Goal: Task Accomplishment & Management: Use online tool/utility

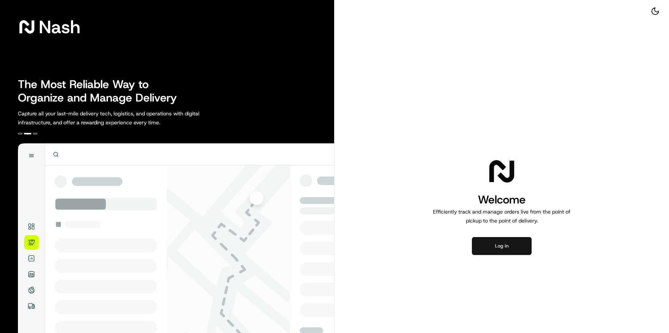
click at [473, 248] on button "Log in" at bounding box center [502, 246] width 60 height 18
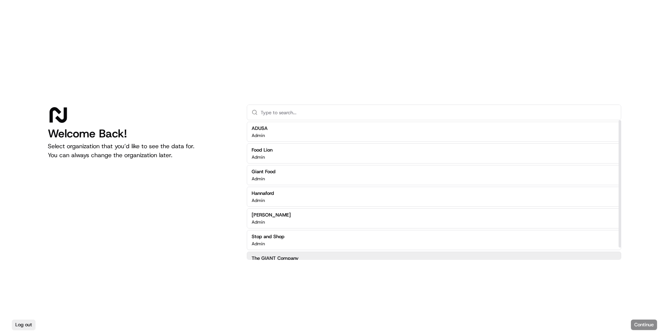
scroll to position [13, 0]
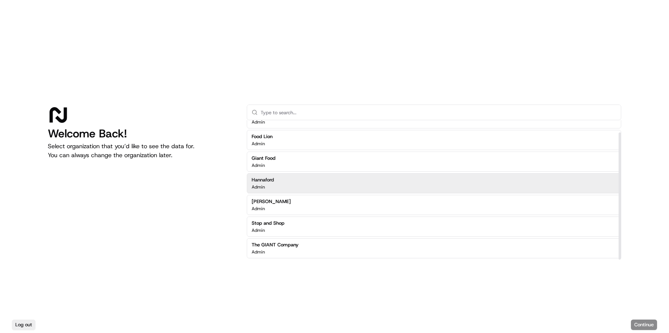
click at [294, 187] on div "Hannaford Admin" at bounding box center [434, 183] width 374 height 20
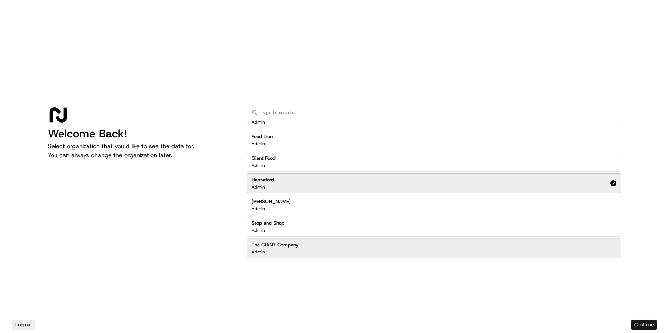
click at [645, 323] on button "Continue" at bounding box center [644, 324] width 26 height 10
